Goal: Transaction & Acquisition: Purchase product/service

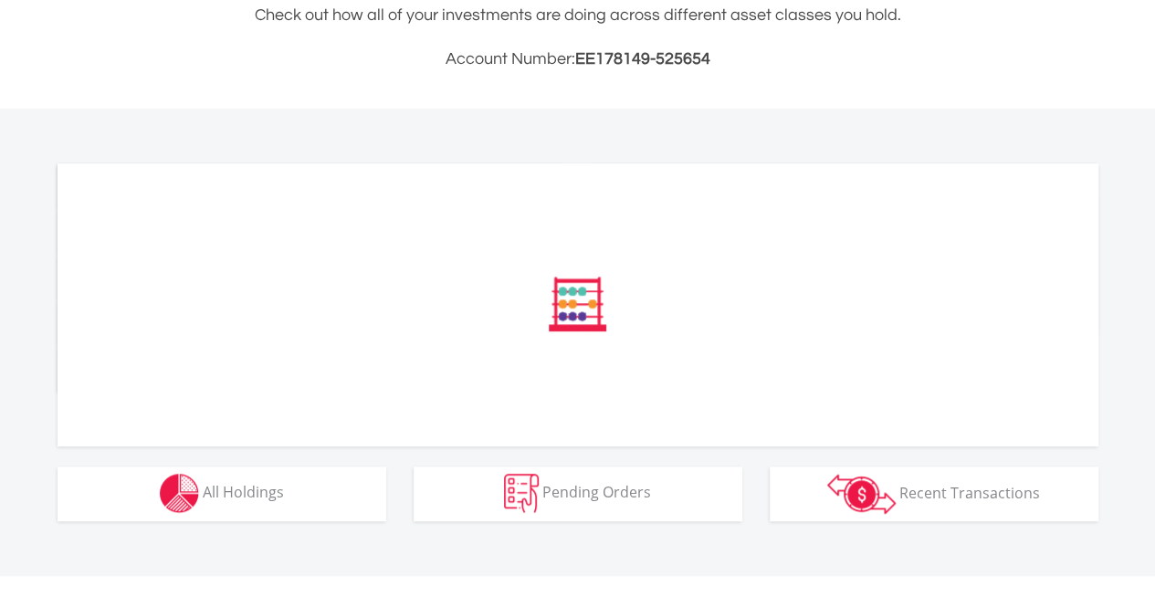
scroll to position [460, 0]
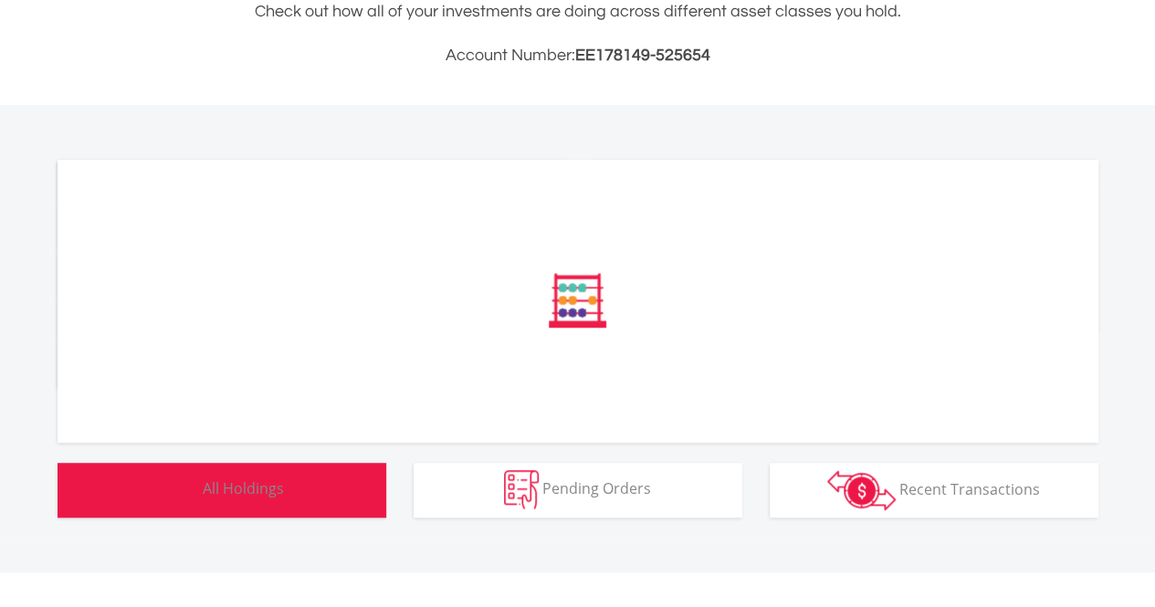
click at [290, 498] on button "Holdings All Holdings" at bounding box center [222, 490] width 329 height 55
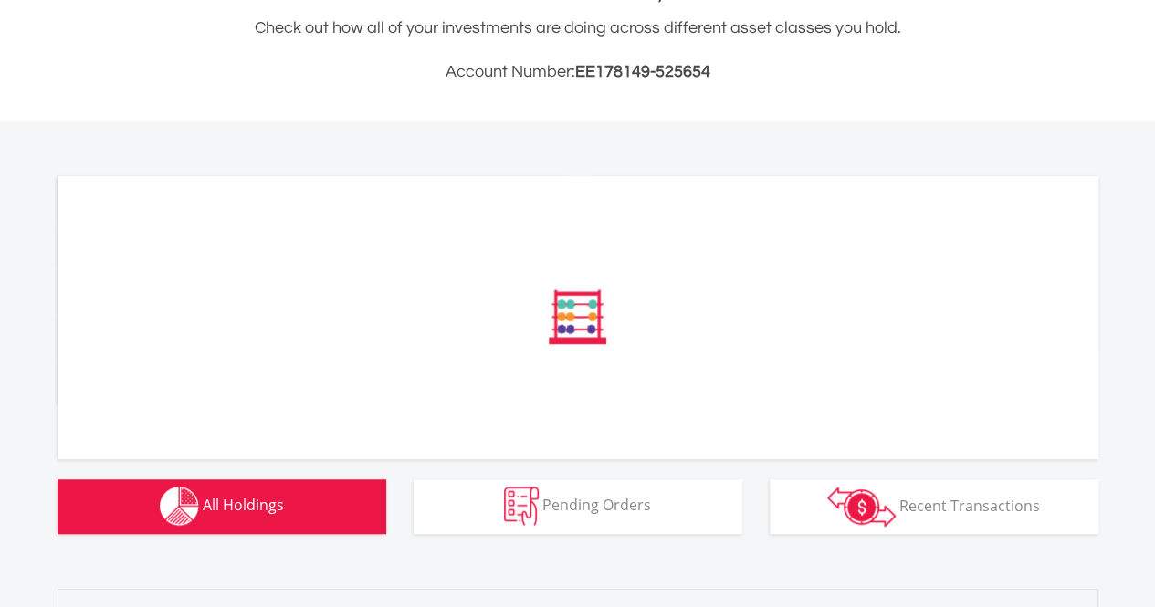
scroll to position [487, 0]
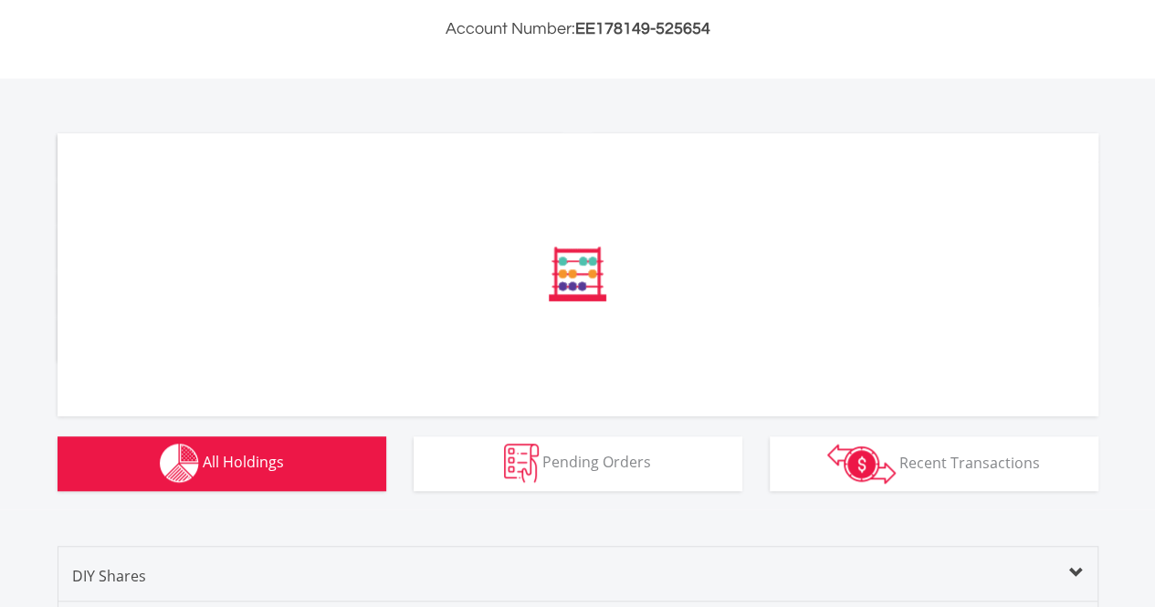
click at [470, 195] on div at bounding box center [578, 274] width 1041 height 283
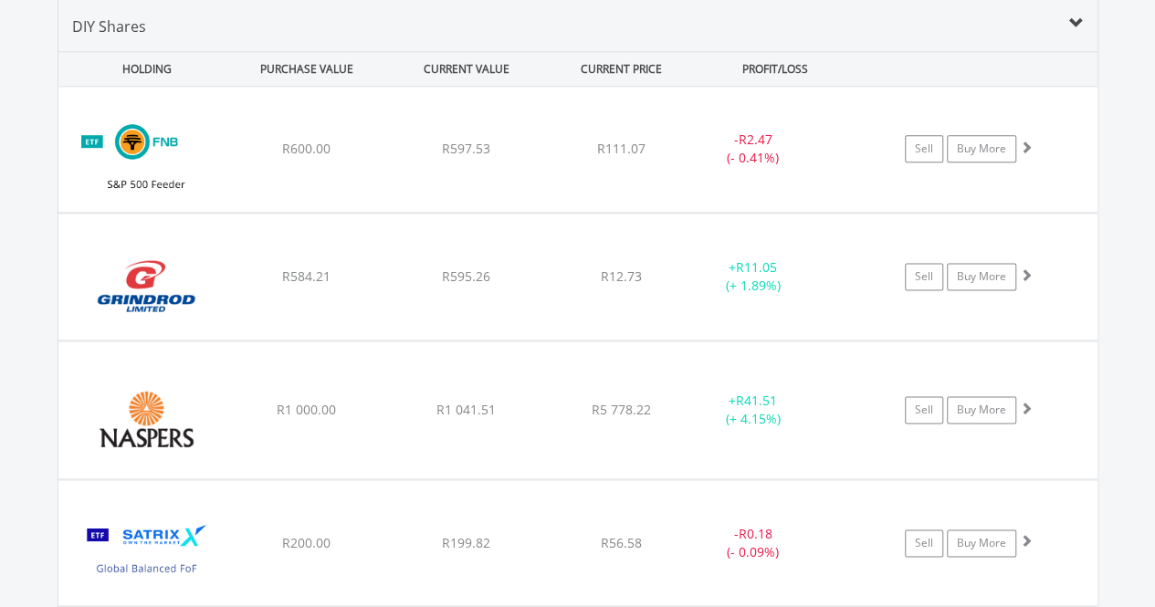
scroll to position [1037, 0]
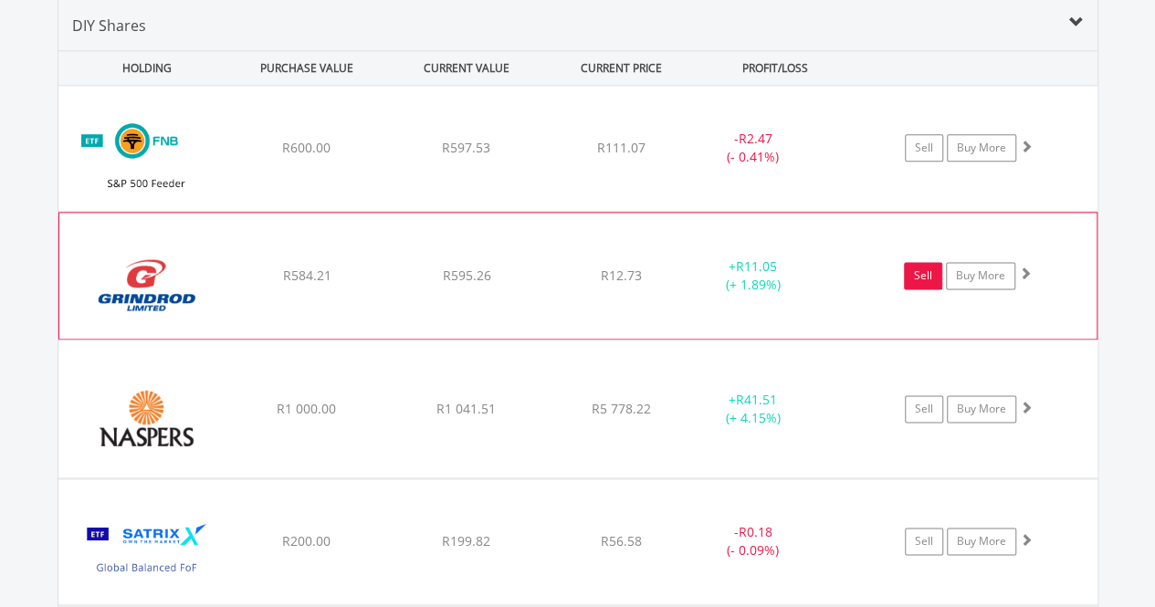
click at [922, 269] on link "Sell" at bounding box center [923, 275] width 38 height 27
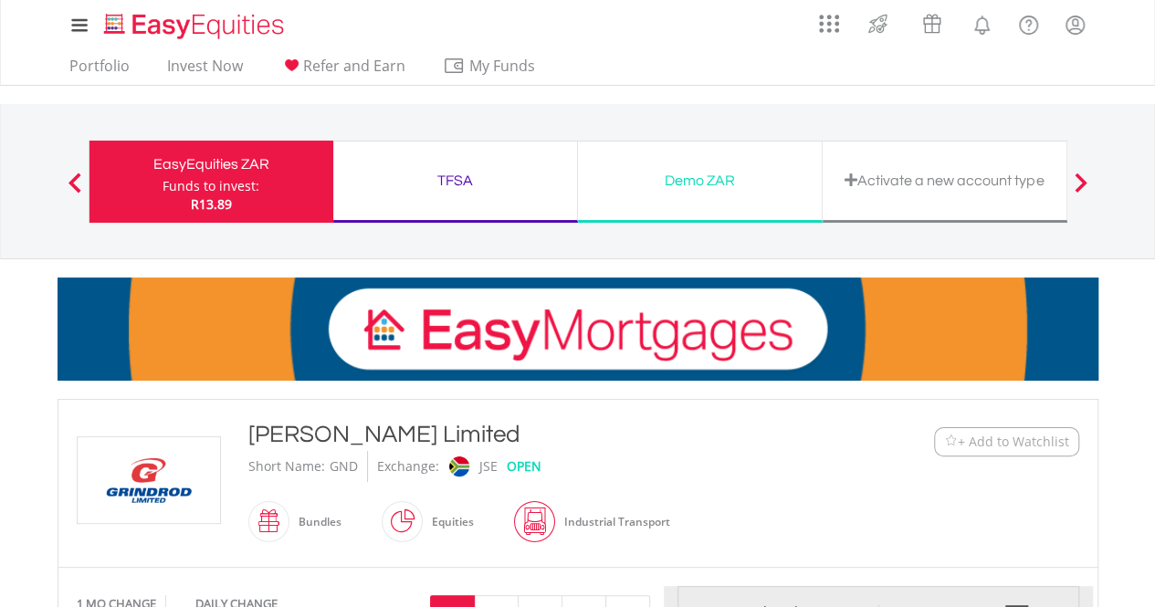
scroll to position [256, 0]
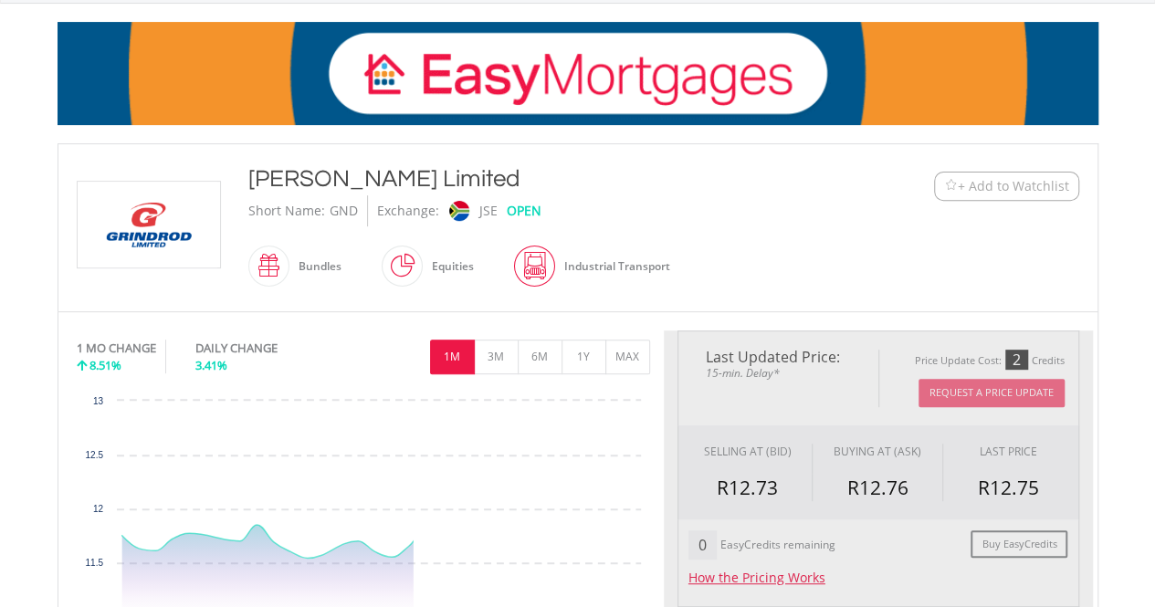
type input "******"
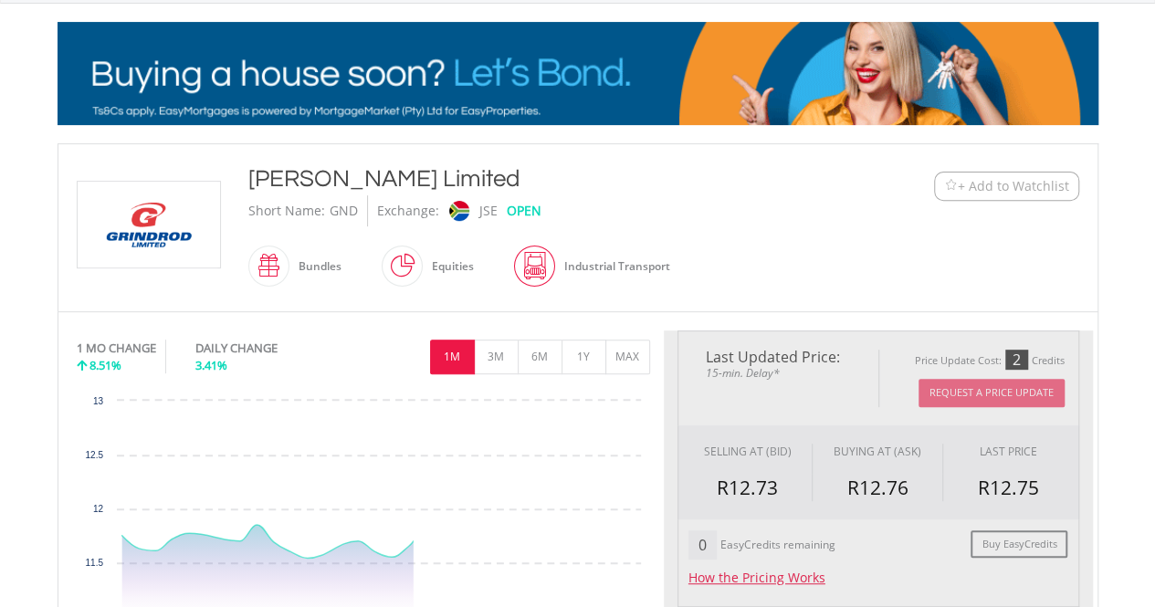
type input "******"
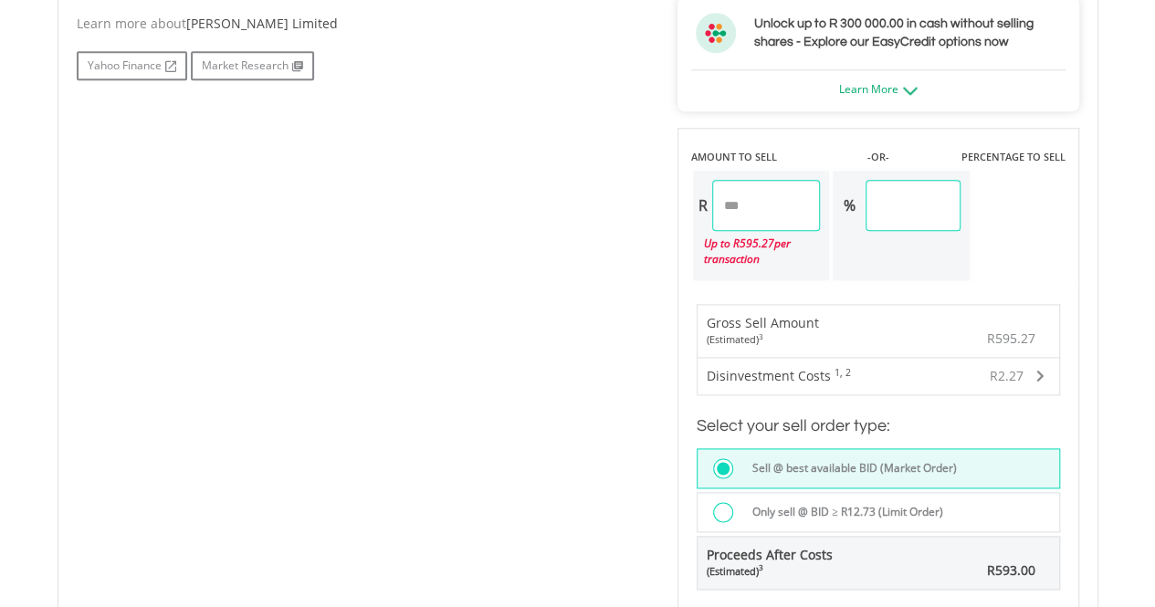
scroll to position [1204, 0]
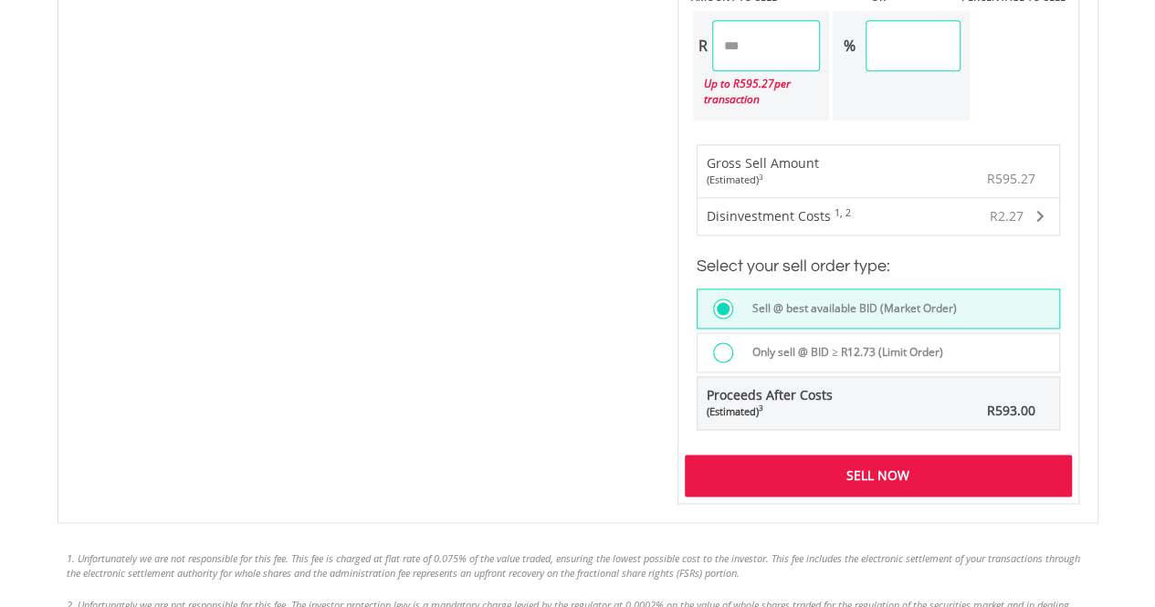
click at [795, 462] on div "Sell Now" at bounding box center [878, 476] width 387 height 42
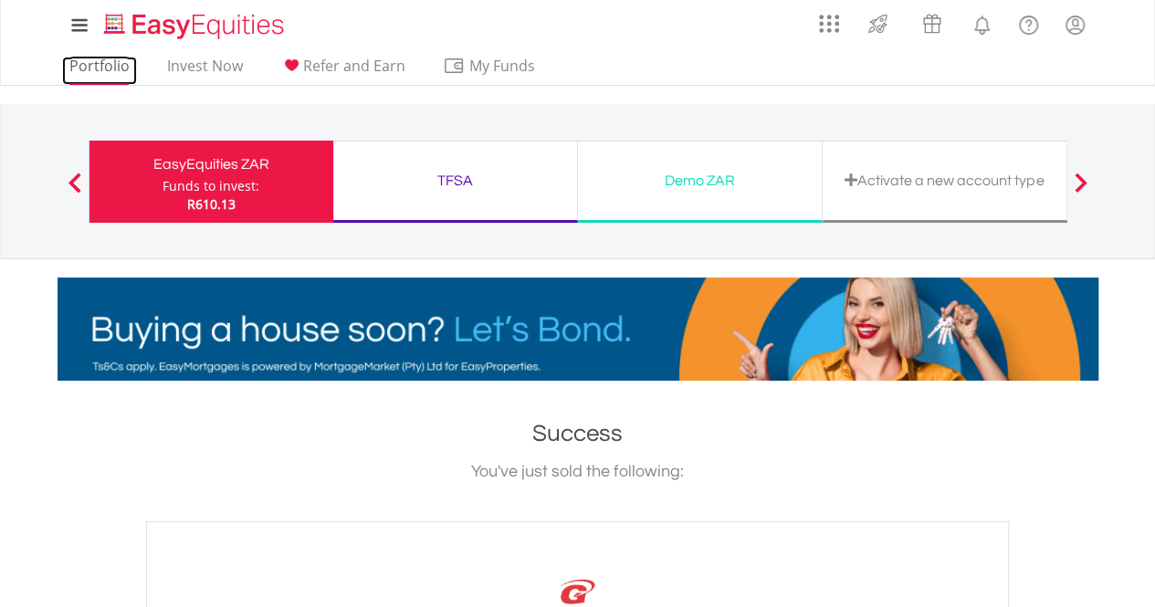
click at [95, 65] on link "Portfolio" at bounding box center [99, 71] width 75 height 28
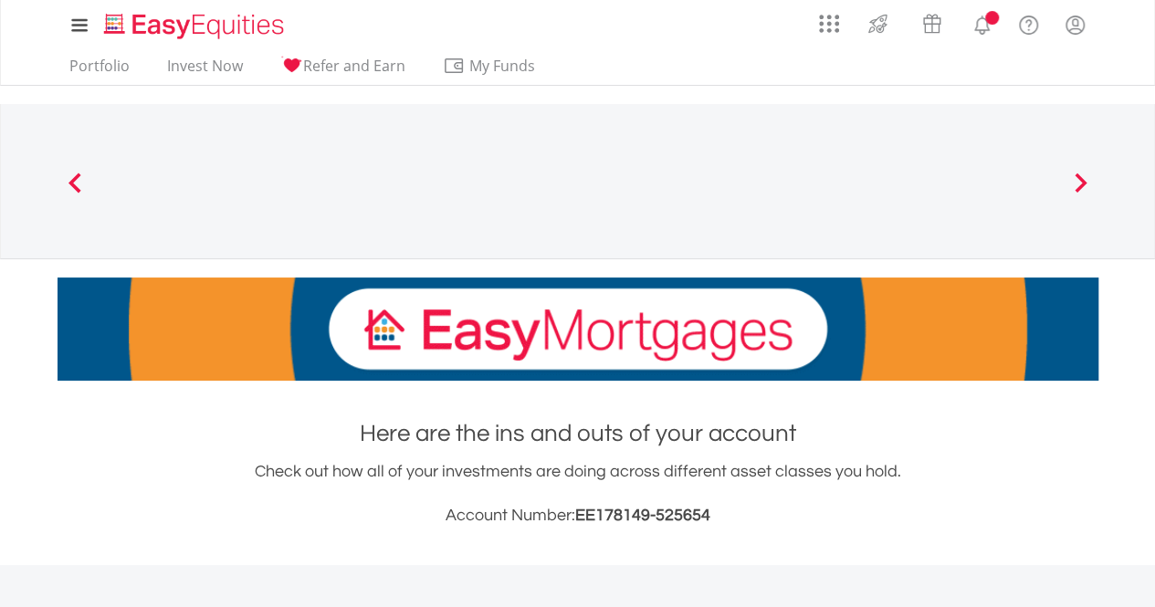
scroll to position [460, 0]
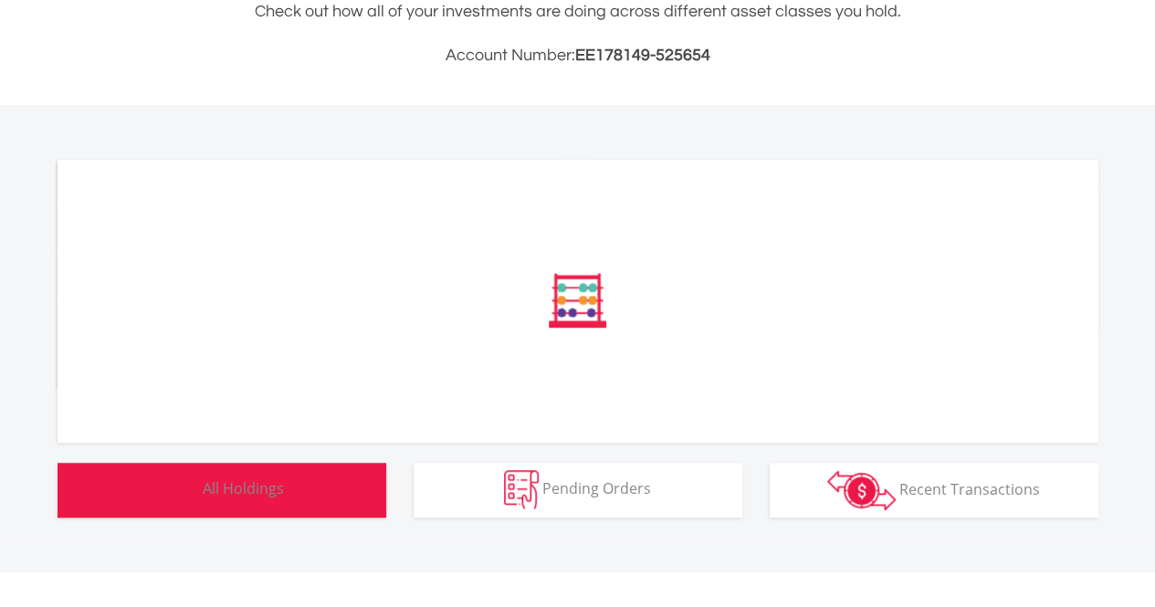
click at [266, 500] on button "Holdings All Holdings" at bounding box center [222, 490] width 329 height 55
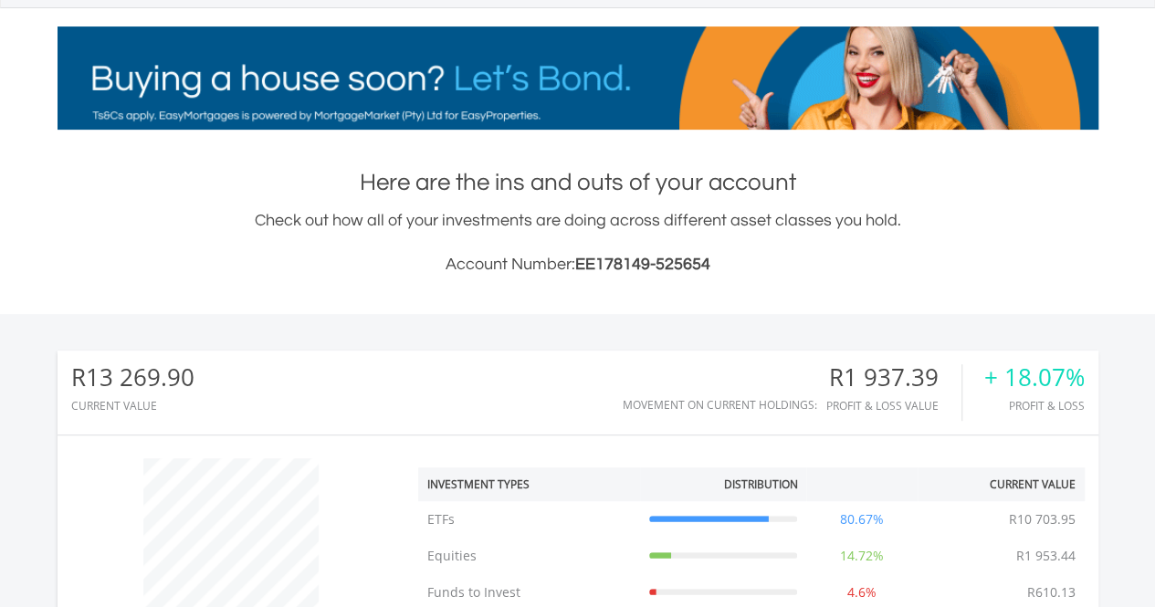
scroll to position [207, 0]
